Goal: Task Accomplishment & Management: Complete application form

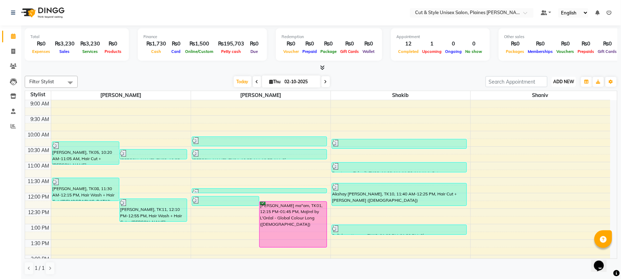
click at [567, 82] on span "ADD NEW" at bounding box center [564, 81] width 21 height 5
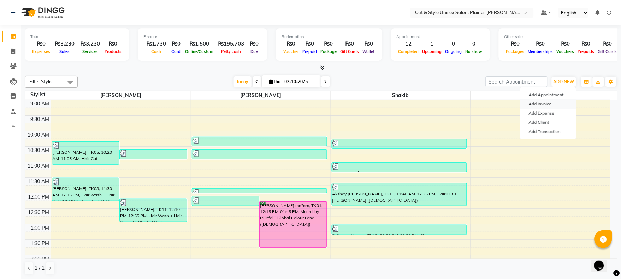
click at [548, 102] on link "Add Invoice" at bounding box center [548, 104] width 56 height 9
select select "service"
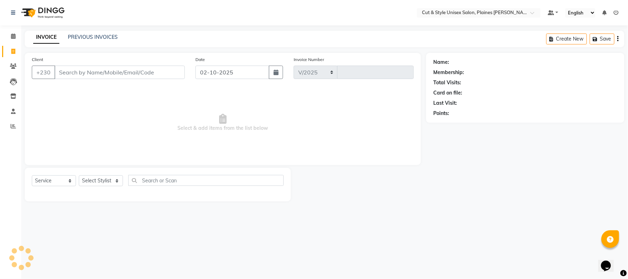
select select "7731"
type input "4405"
click at [113, 183] on select "Select Stylist [PERSON_NAME] Manager [PERSON_NAME]" at bounding box center [101, 181] width 44 height 11
select select "68909"
click at [79, 176] on select "Select Stylist [PERSON_NAME] Manager [PERSON_NAME]" at bounding box center [101, 181] width 44 height 11
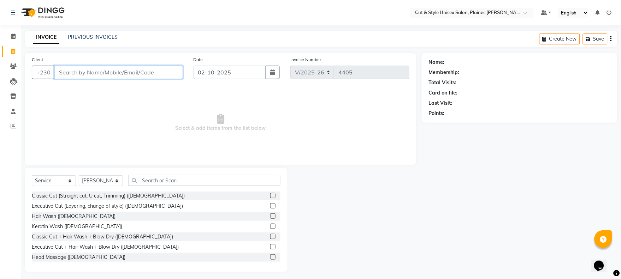
click at [146, 74] on input "Client" at bounding box center [118, 72] width 129 height 13
click at [26, 8] on img at bounding box center [42, 13] width 48 height 20
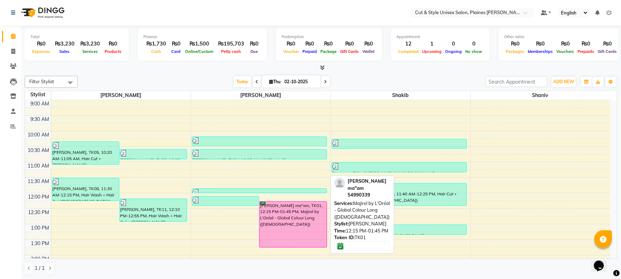
click at [290, 231] on div "[PERSON_NAME] ma"am, TK01, 12:15 PM-01:45 PM, Majirel by L'Oréal - Global Colou…" at bounding box center [293, 225] width 67 height 46
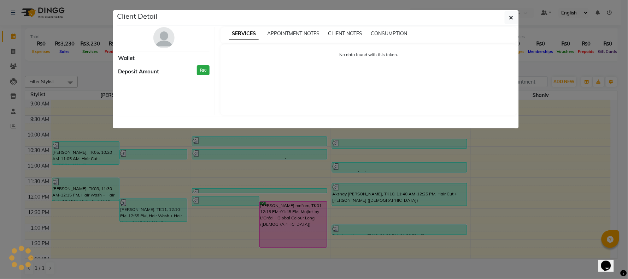
select select "6"
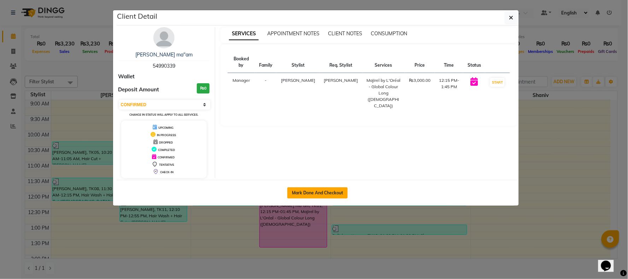
drag, startPoint x: 319, startPoint y: 191, endPoint x: 315, endPoint y: 189, distance: 4.5
click at [318, 191] on button "Mark Done And Checkout" at bounding box center [317, 193] width 60 height 11
select select "service"
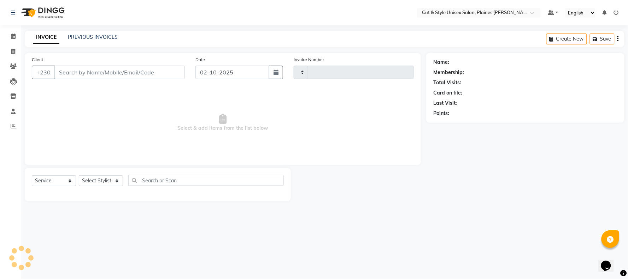
type input "4405"
select select "7731"
type input "54990339"
select select "68909"
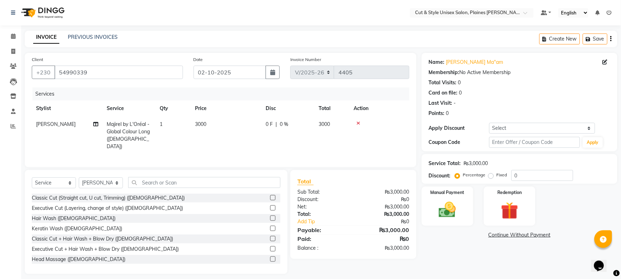
click at [358, 123] on icon at bounding box center [359, 123] width 4 height 5
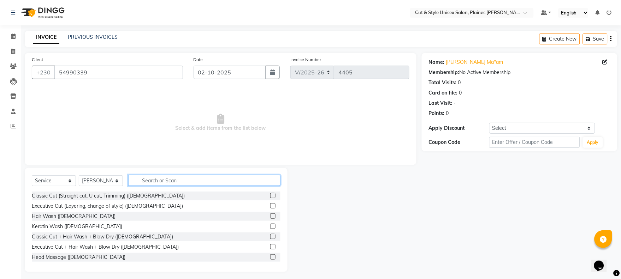
click at [164, 181] on input "text" at bounding box center [204, 180] width 152 height 11
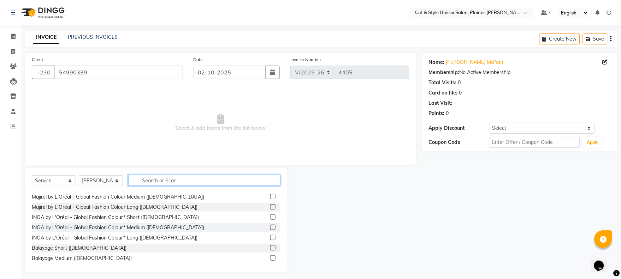
scroll to position [235, 0]
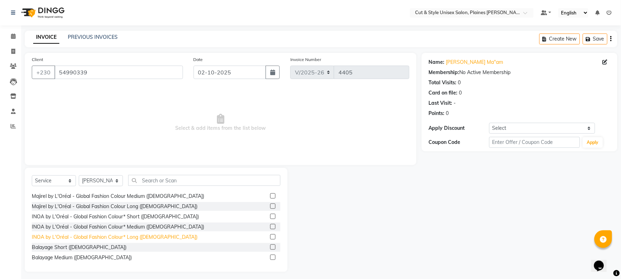
click at [139, 236] on div "INOA by L'Oréal - Global Fashion Colour* Long ([DEMOGRAPHIC_DATA])" at bounding box center [115, 237] width 166 height 7
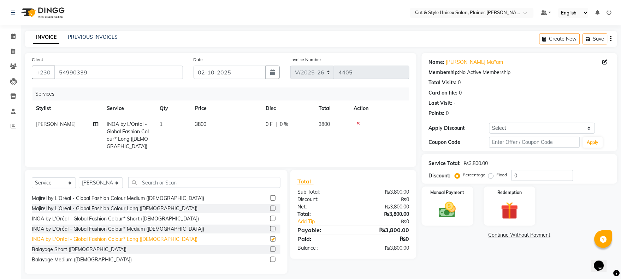
checkbox input "false"
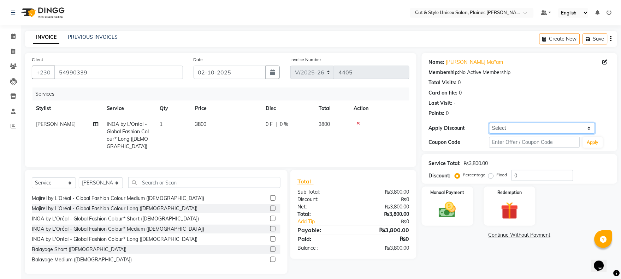
click at [589, 130] on select "Select Coupon → Silver Coupon → Gold Coupon → Friends Coupon → Company" at bounding box center [542, 128] width 106 height 11
select select "1: Object"
click at [489, 123] on select "Select Coupon → Silver Coupon → Gold Coupon → Friends Coupon → Company" at bounding box center [542, 128] width 106 height 11
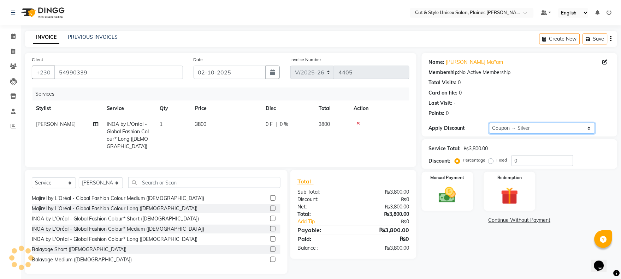
type input "10"
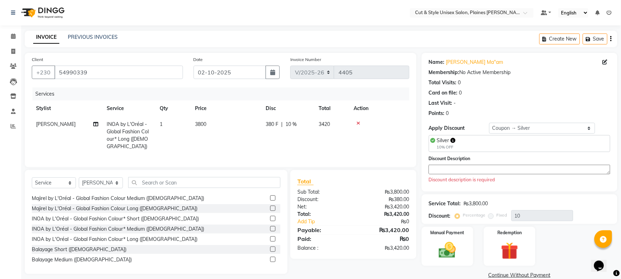
click at [461, 170] on textarea at bounding box center [520, 170] width 182 height 10
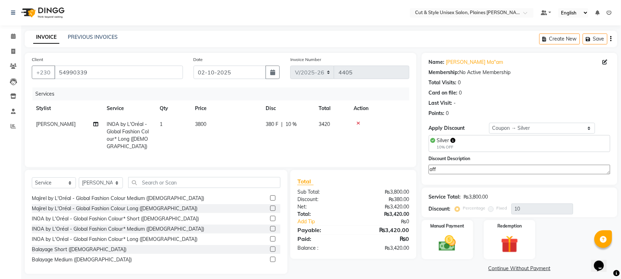
scroll to position [5, 0]
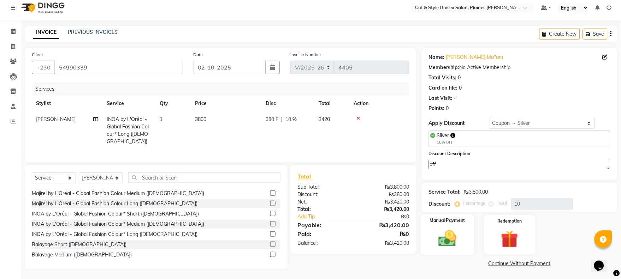
type textarea "off"
click at [456, 229] on img at bounding box center [447, 239] width 29 height 21
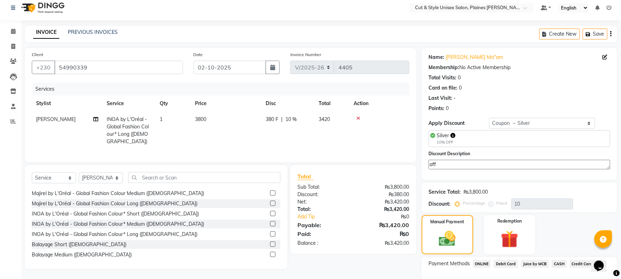
click at [532, 263] on span "Juice by MCB" at bounding box center [535, 264] width 28 height 8
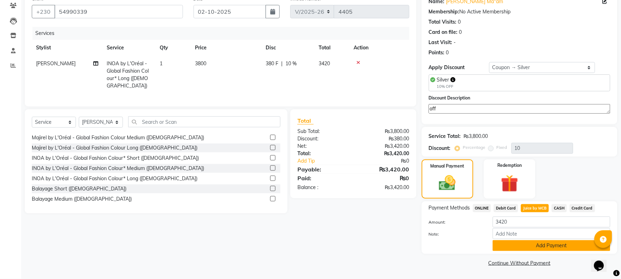
click at [506, 247] on button "Add Payment" at bounding box center [552, 246] width 118 height 11
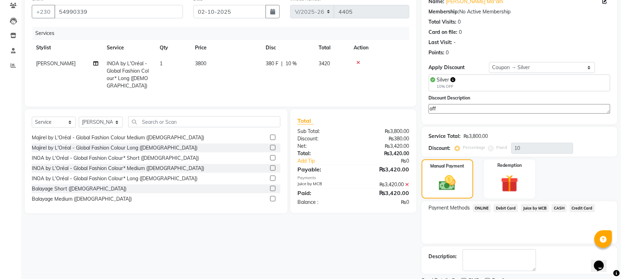
scroll to position [90, 0]
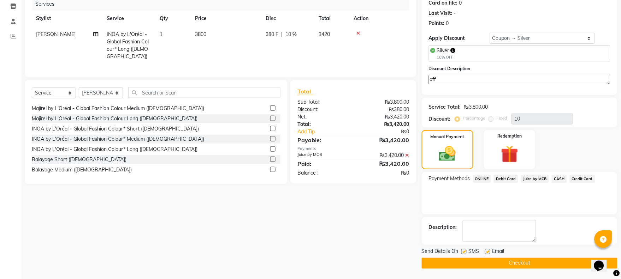
click at [502, 261] on button "Checkout" at bounding box center [520, 263] width 196 height 11
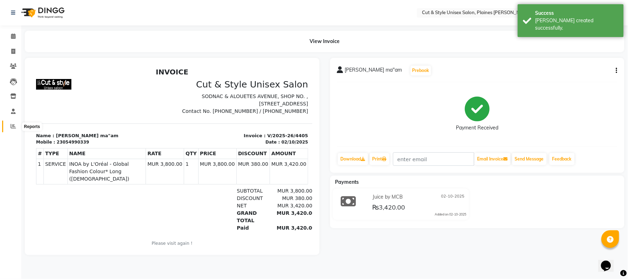
click at [12, 125] on icon at bounding box center [13, 126] width 5 height 5
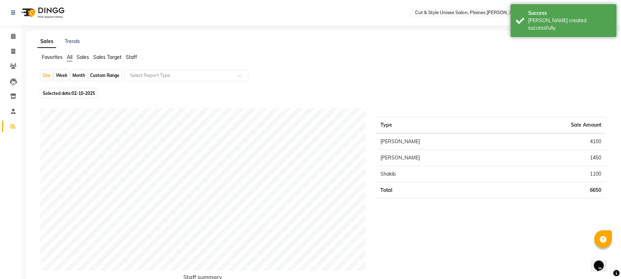
click at [26, 13] on img at bounding box center [42, 13] width 48 height 20
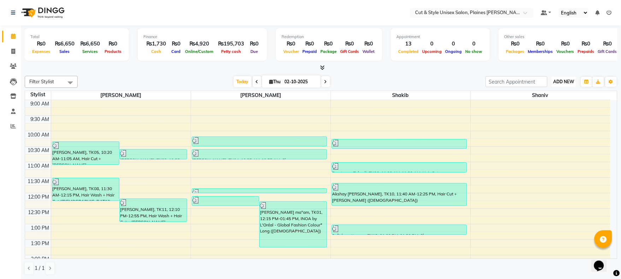
click at [562, 81] on span "ADD NEW" at bounding box center [564, 81] width 21 height 5
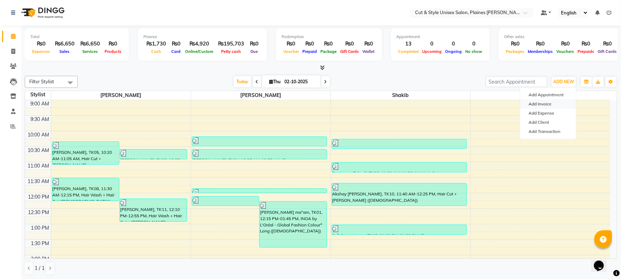
click at [547, 105] on link "Add Invoice" at bounding box center [548, 104] width 56 height 9
select select "service"
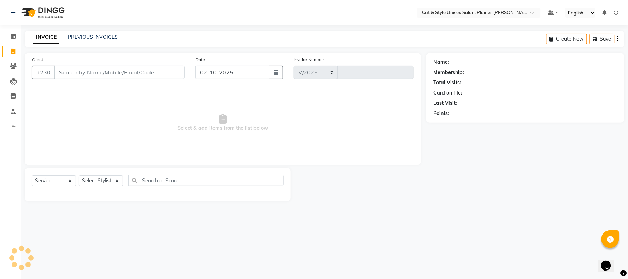
select select "7731"
type input "4406"
click at [114, 177] on select "Select Stylist [PERSON_NAME] Manager [PERSON_NAME]" at bounding box center [101, 181] width 44 height 11
select select "68909"
click at [79, 176] on select "Select Stylist [PERSON_NAME] Manager [PERSON_NAME]" at bounding box center [101, 181] width 44 height 11
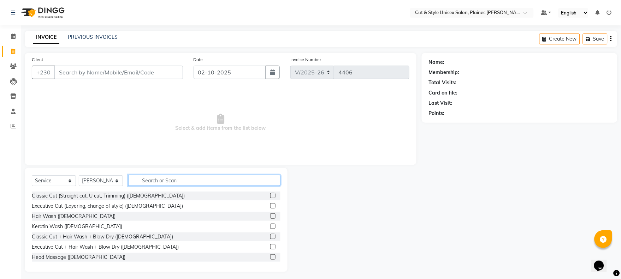
click at [145, 179] on input "text" at bounding box center [204, 180] width 152 height 11
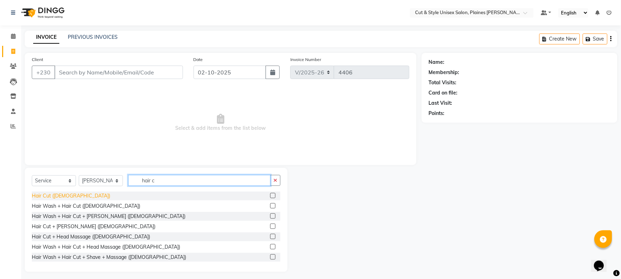
type input "hair c"
click at [61, 195] on div "Hair Cut ([DEMOGRAPHIC_DATA])" at bounding box center [71, 196] width 78 height 7
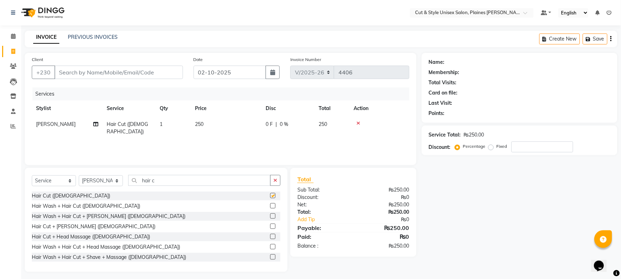
checkbox input "false"
click at [358, 121] on icon at bounding box center [359, 123] width 4 height 5
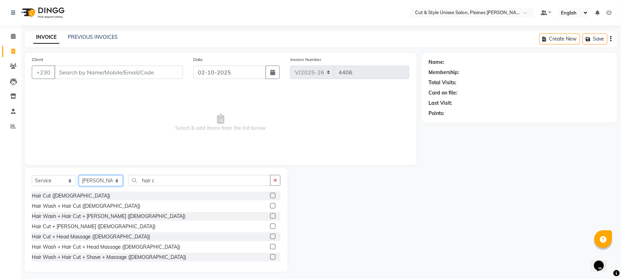
click at [118, 180] on select "Select Stylist [PERSON_NAME] Manager [PERSON_NAME]" at bounding box center [101, 181] width 44 height 11
select select "68910"
click at [79, 176] on select "Select Stylist [PERSON_NAME] Manager [PERSON_NAME]" at bounding box center [101, 181] width 44 height 11
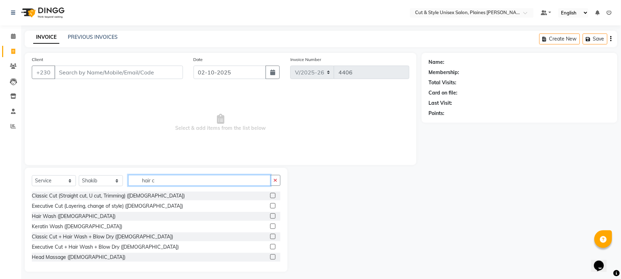
click at [170, 183] on input "hair c" at bounding box center [199, 180] width 142 height 11
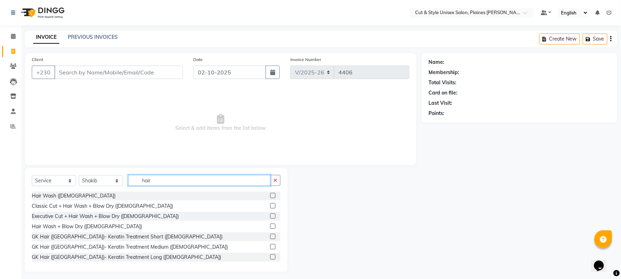
type input "hair c"
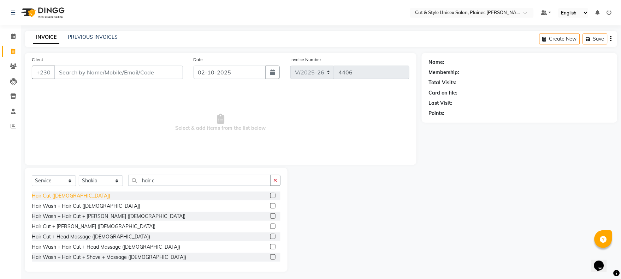
click at [65, 197] on div "Hair Cut ([DEMOGRAPHIC_DATA])" at bounding box center [71, 196] width 78 height 7
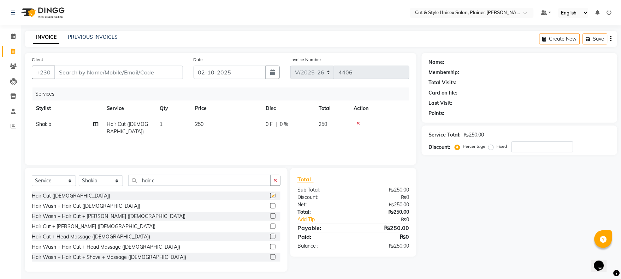
checkbox input "false"
click at [159, 183] on input "hair c" at bounding box center [199, 180] width 142 height 11
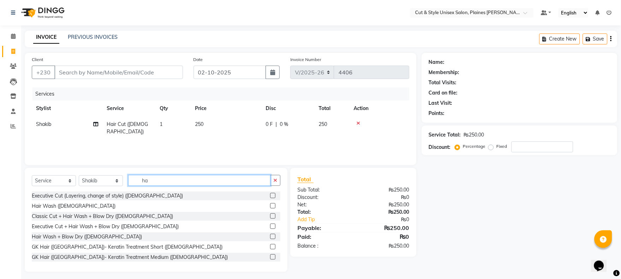
type input "h"
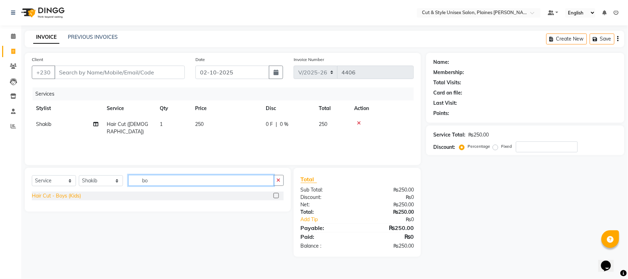
type input "bo"
click at [80, 194] on div "Hair Cut - Boys (Kids)" at bounding box center [56, 196] width 49 height 7
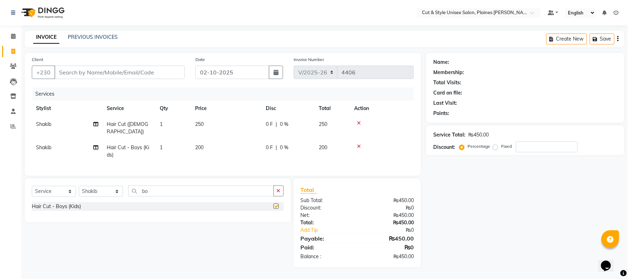
checkbox input "false"
click at [67, 74] on input "Client" at bounding box center [119, 72] width 130 height 13
type input "5"
type input "0"
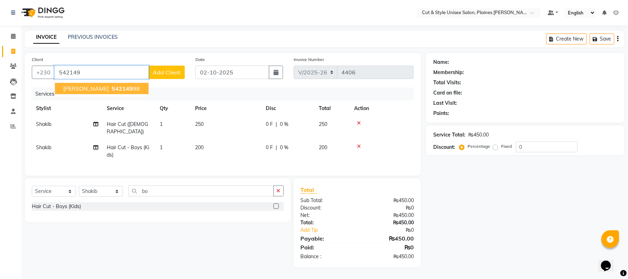
click at [106, 89] on span "[PERSON_NAME]" at bounding box center [86, 88] width 46 height 7
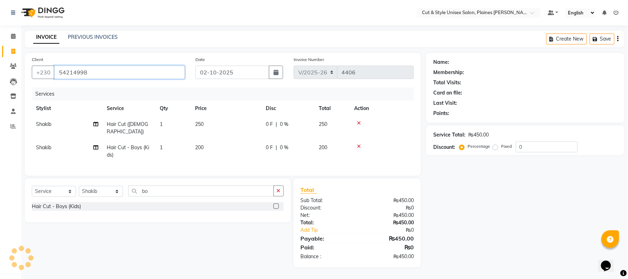
type input "54214998"
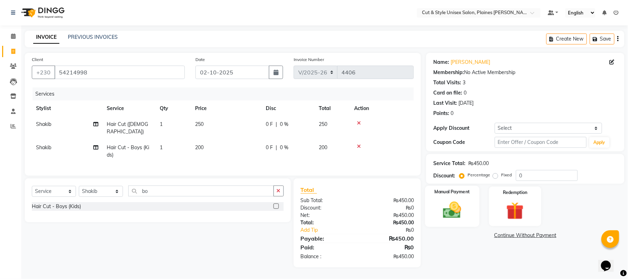
click at [467, 206] on img at bounding box center [452, 210] width 30 height 21
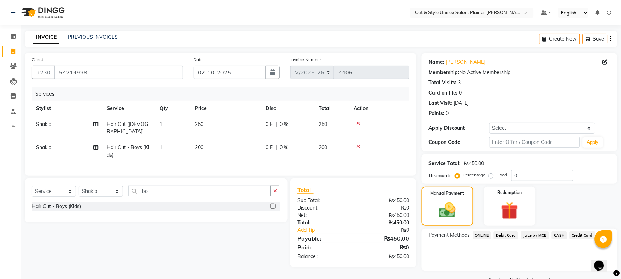
click at [539, 233] on span "Juice by MCB" at bounding box center [535, 236] width 28 height 8
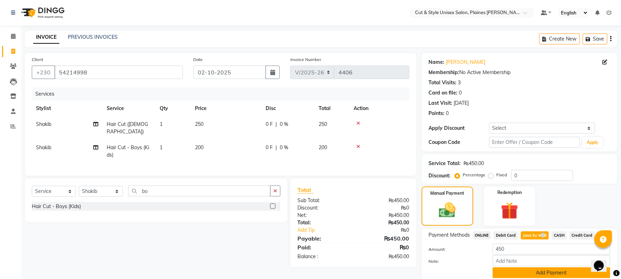
click at [525, 272] on button "Add Payment" at bounding box center [552, 273] width 118 height 11
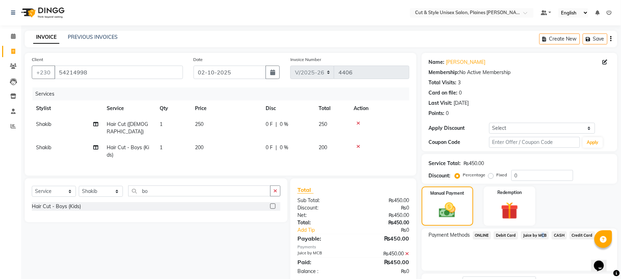
scroll to position [57, 0]
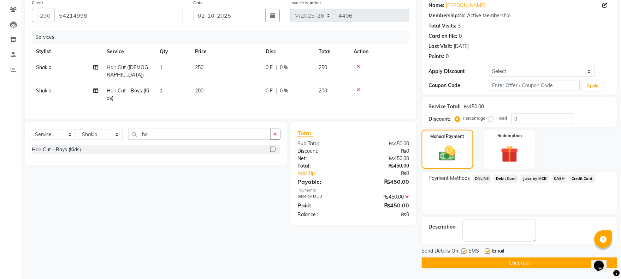
click at [518, 256] on div "Send Details On SMS Email Checkout" at bounding box center [520, 258] width 196 height 21
click at [519, 265] on button "Checkout" at bounding box center [520, 263] width 196 height 11
